Goal: Task Accomplishment & Management: Manage account settings

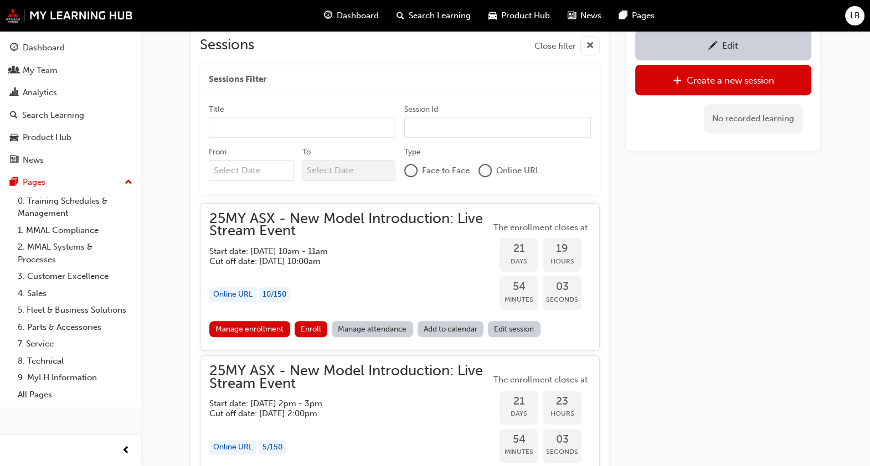
scroll to position [879, 0]
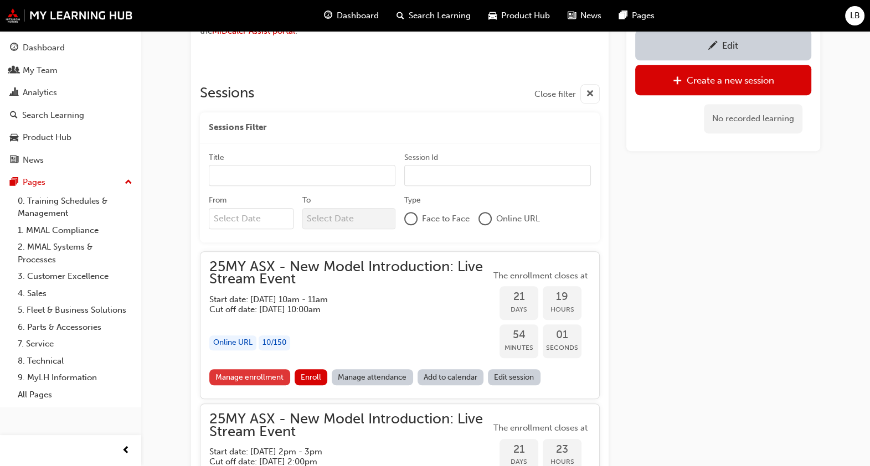
click at [261, 374] on link "Manage enrollment" at bounding box center [249, 377] width 81 height 16
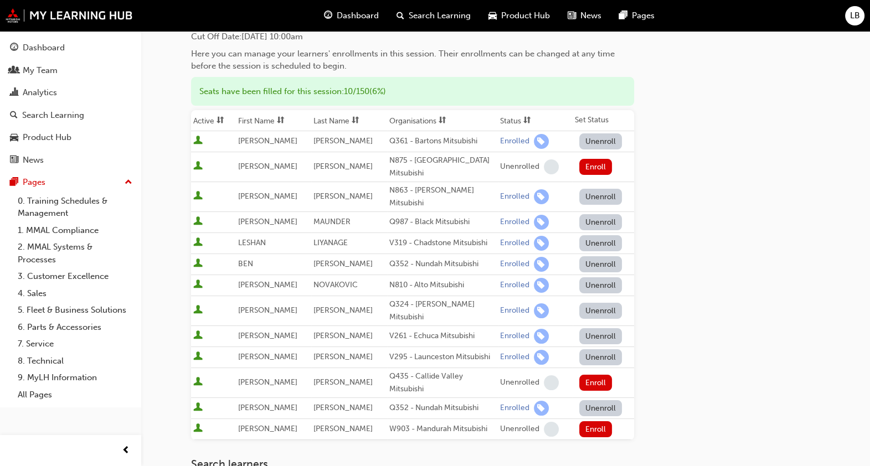
scroll to position [100, 0]
drag, startPoint x: 445, startPoint y: 366, endPoint x: 236, endPoint y: 367, distance: 209.3
click at [236, 369] on tr "[PERSON_NAME] Q435 - Callide Valley Mitsubishi Unenrolled Enroll" at bounding box center [412, 384] width 443 height 30
click at [234, 376] on div at bounding box center [213, 383] width 40 height 15
click at [244, 378] on span "[PERSON_NAME]" at bounding box center [267, 382] width 59 height 9
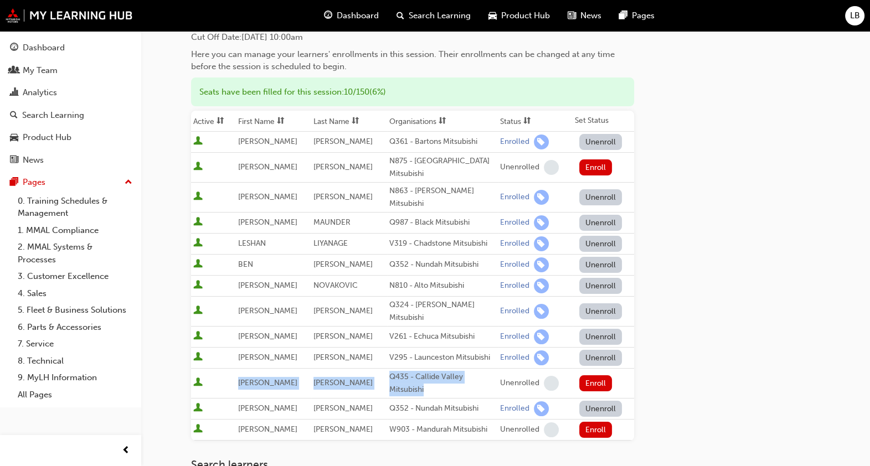
drag, startPoint x: 244, startPoint y: 362, endPoint x: 415, endPoint y: 374, distance: 172.0
click at [415, 374] on tr "[PERSON_NAME] Q435 - Callide Valley Mitsubishi Unenrolled Enroll" at bounding box center [412, 384] width 443 height 30
click at [415, 374] on div "Q435 - Callide Valley Mitsubishi" at bounding box center [442, 383] width 106 height 25
click at [414, 371] on div "Q435 - Callide Valley Mitsubishi" at bounding box center [442, 383] width 106 height 25
